Goal: Find contact information: Find contact information

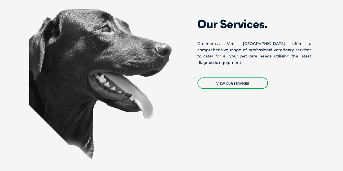
scroll to position [619, 0]
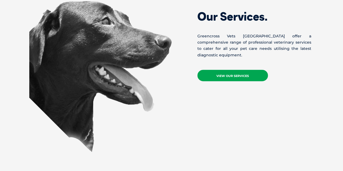
click at [245, 70] on link "View Our Services" at bounding box center [232, 75] width 71 height 11
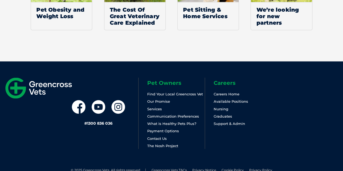
scroll to position [542, 0]
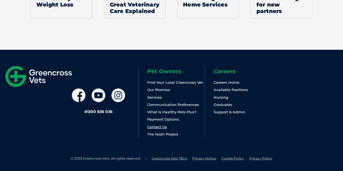
click at [158, 127] on link "Contact Us" at bounding box center [157, 127] width 20 height 4
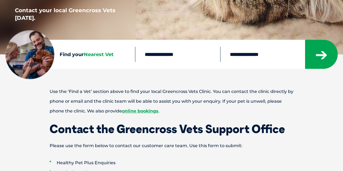
scroll to position [183, 0]
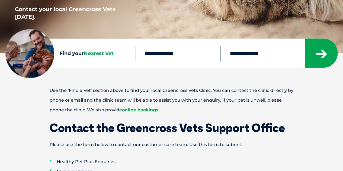
drag, startPoint x: 347, startPoint y: 11, endPoint x: 338, endPoint y: 36, distance: 25.8
click at [164, 56] on input "text" at bounding box center [177, 53] width 85 height 15
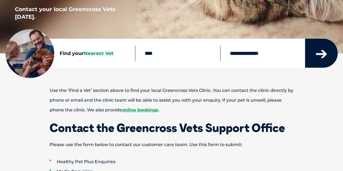
type input "****"
click at [322, 51] on icon "submit" at bounding box center [321, 54] width 11 height 8
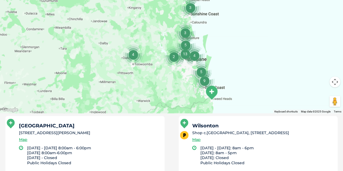
scroll to position [224, 0]
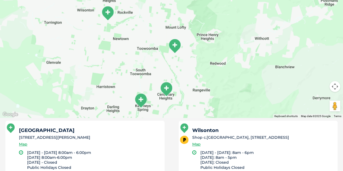
drag, startPoint x: 200, startPoint y: 78, endPoint x: 219, endPoint y: 31, distance: 51.0
click at [219, 31] on div at bounding box center [171, 13] width 343 height 209
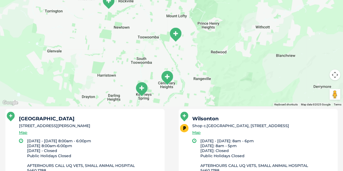
scroll to position [231, 0]
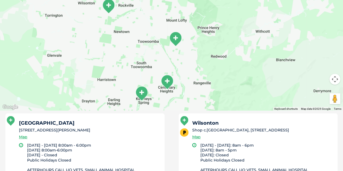
click at [144, 94] on img "South Toowoomba" at bounding box center [142, 93] width 18 height 19
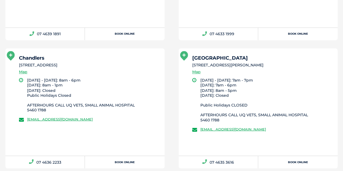
scroll to position [425, 0]
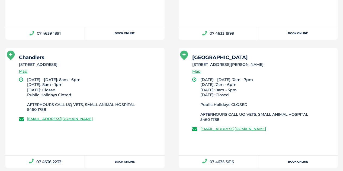
drag, startPoint x: 302, startPoint y: 132, endPoint x: 201, endPoint y: 133, distance: 101.2
click at [201, 133] on div "[GEOGRAPHIC_DATA] [STREET_ADDRESS][PERSON_NAME] Map [DATE] - [DATE]: 7am - 7pm …" at bounding box center [258, 101] width 159 height 107
copy link "[EMAIL_ADDRESS][DOMAIN_NAME]"
